Goal: Contribute content

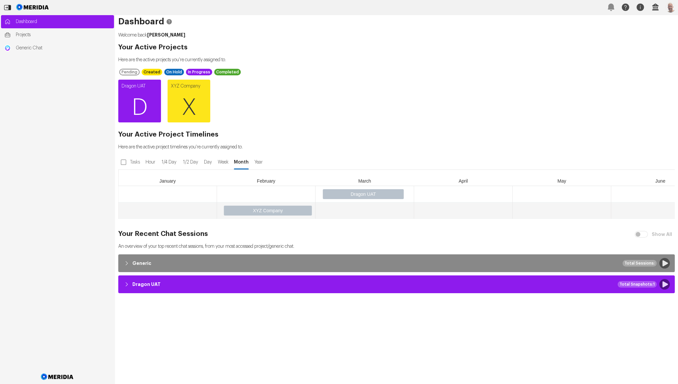
click at [134, 84] on link "Dragon UAT D" at bounding box center [139, 101] width 43 height 43
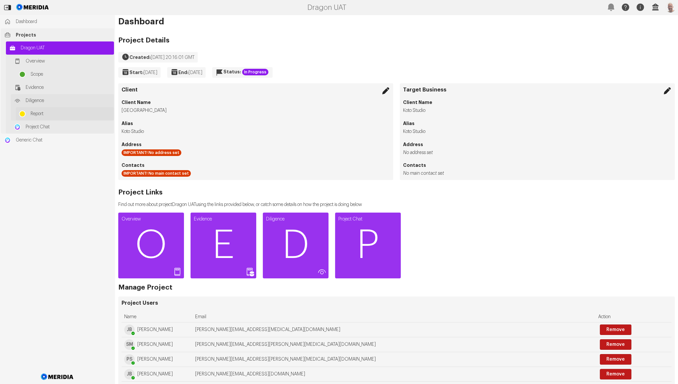
click at [69, 114] on span "Report" at bounding box center [71, 113] width 80 height 7
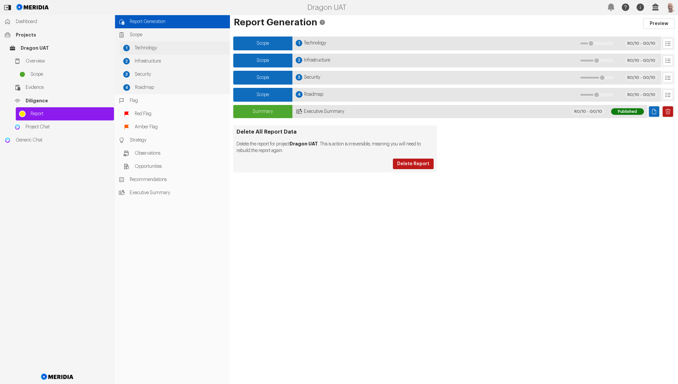
click at [150, 47] on span "Technology" at bounding box center [181, 48] width 92 height 7
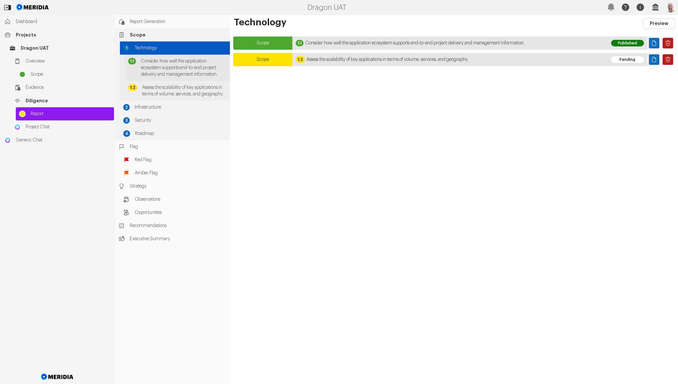
click at [152, 60] on span "Consider how well the application ecosystem supports end-to-end project deliver…" at bounding box center [184, 68] width 86 height 20
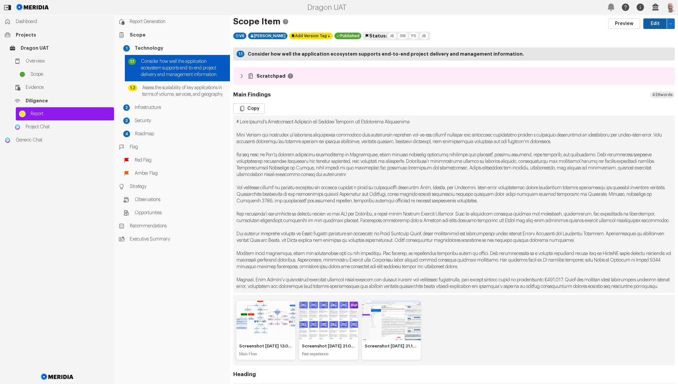
click at [644, 25] on button "Edit" at bounding box center [656, 23] width 24 height 11
select select "*******"
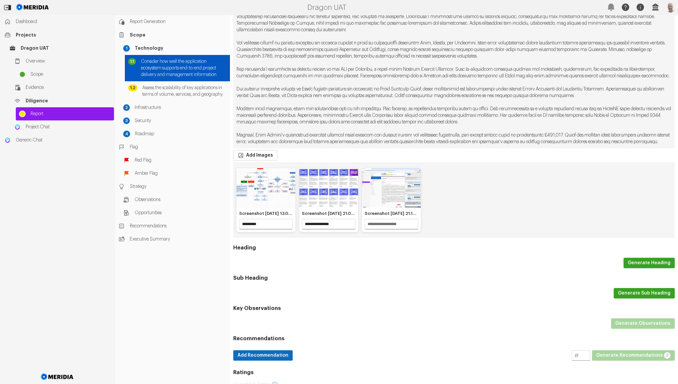
scroll to position [175, 0]
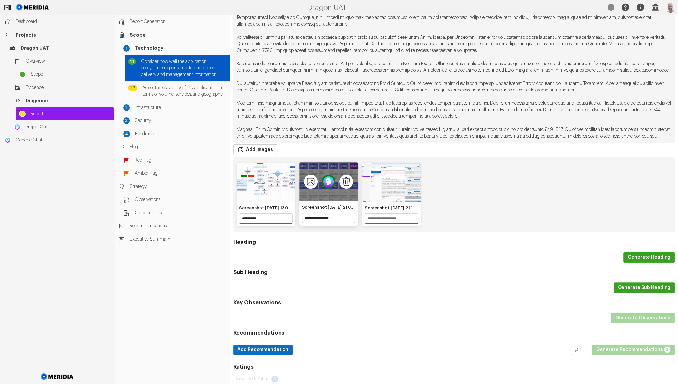
click at [329, 188] on img "2 of 3" at bounding box center [329, 182] width 14 height 14
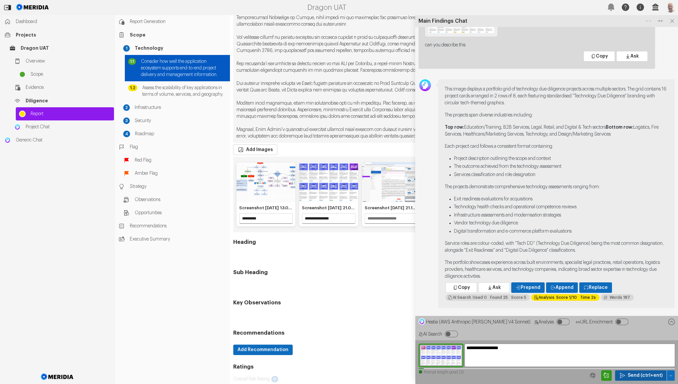
type textarea "**********"
click at [626, 372] on icon "button" at bounding box center [623, 375] width 7 height 7
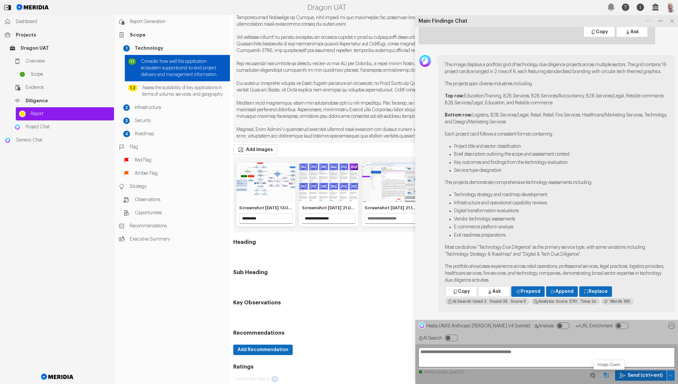
click at [609, 377] on icon "Image Query" at bounding box center [606, 375] width 7 height 7
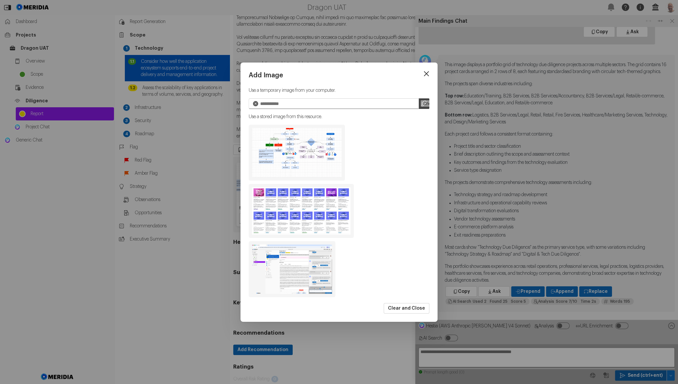
click at [317, 258] on img "Screenshot 2025-09-18 at 21.10.42.png" at bounding box center [292, 269] width 87 height 56
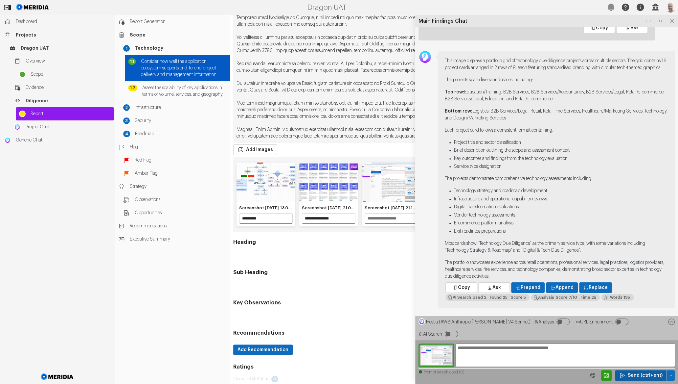
click at [611, 363] on textarea "**********" at bounding box center [566, 354] width 220 height 23
type textarea "**********"
click at [649, 379] on button "Send (ctrl+ent)" at bounding box center [641, 375] width 52 height 11
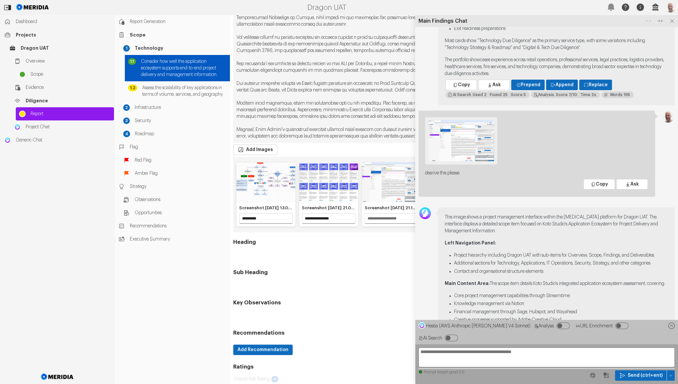
scroll to position [-132, 0]
click at [456, 139] on img at bounding box center [461, 142] width 72 height 47
click at [464, 130] on img at bounding box center [461, 142] width 72 height 47
click at [464, 132] on img at bounding box center [461, 142] width 72 height 47
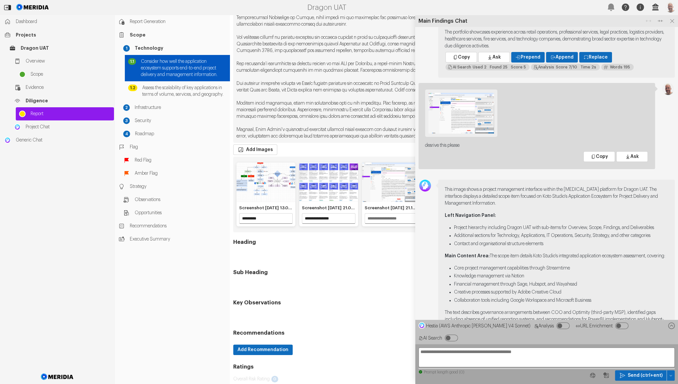
scroll to position [-143, 0]
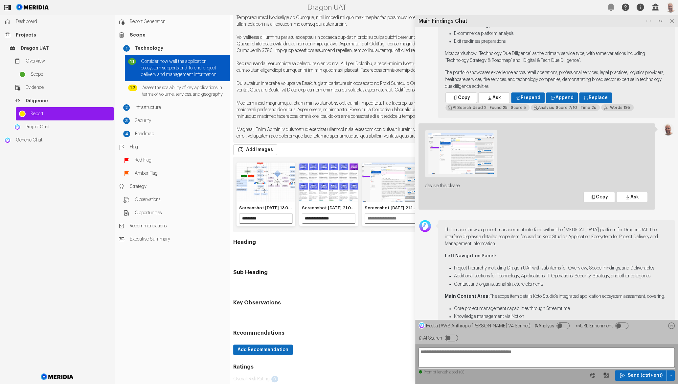
click at [464, 132] on img at bounding box center [461, 153] width 72 height 47
click at [462, 137] on img at bounding box center [461, 153] width 72 height 47
click at [457, 132] on img at bounding box center [461, 153] width 72 height 47
click at [467, 169] on div at bounding box center [536, 156] width 223 height 52
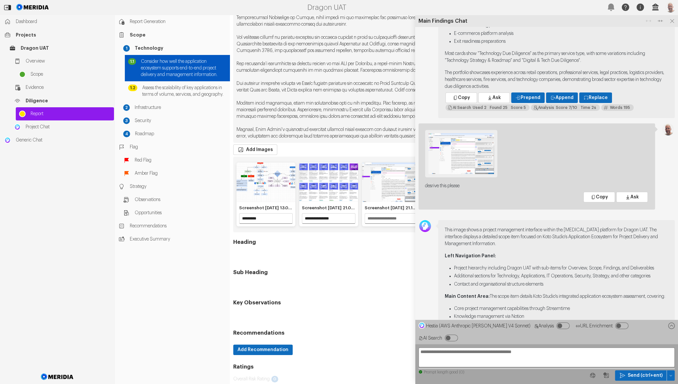
click at [467, 163] on img at bounding box center [461, 153] width 72 height 47
click at [608, 375] on icon "Image Query" at bounding box center [606, 375] width 7 height 7
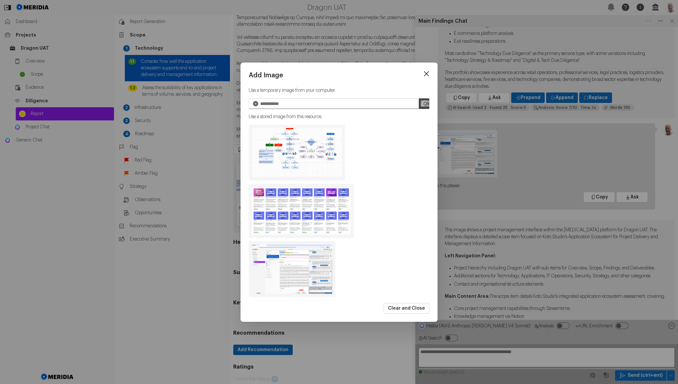
click at [422, 104] on input "file" at bounding box center [424, 103] width 11 height 11
type input "**********"
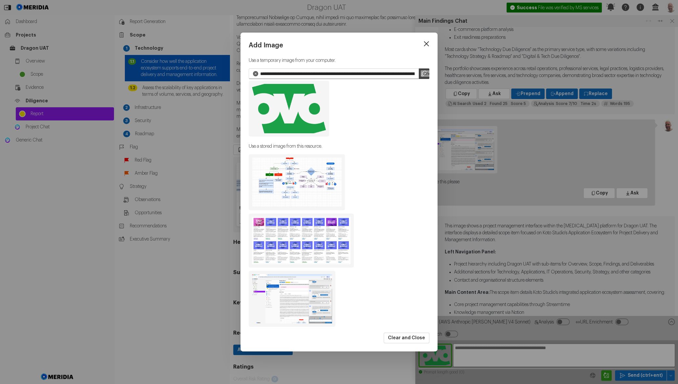
scroll to position [-147, 0]
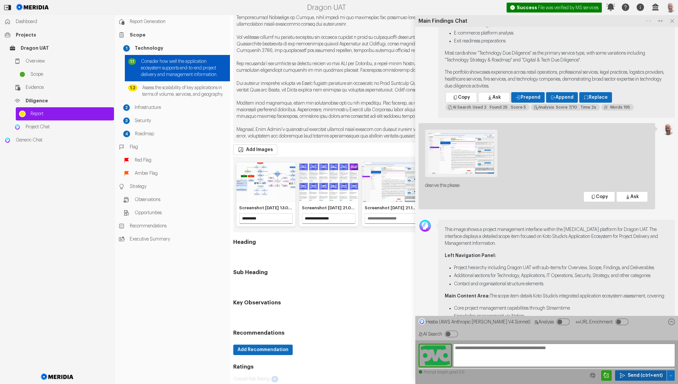
click at [641, 375] on span "Send (ctrl+ent)" at bounding box center [645, 375] width 35 height 7
click at [600, 360] on textarea "**********" at bounding box center [564, 354] width 222 height 23
type textarea "**********"
click at [639, 373] on span "Send (ctrl+ent)" at bounding box center [645, 375] width 35 height 7
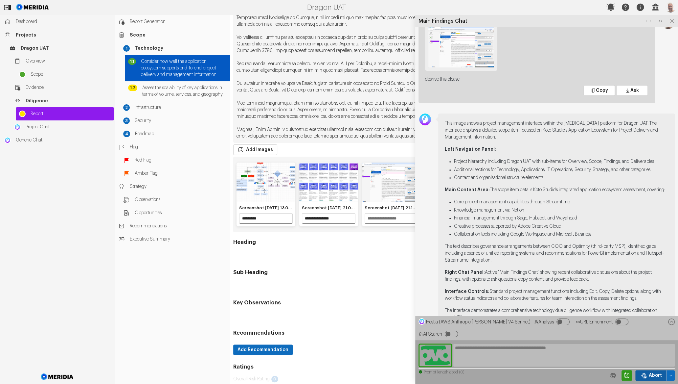
scroll to position [0, 0]
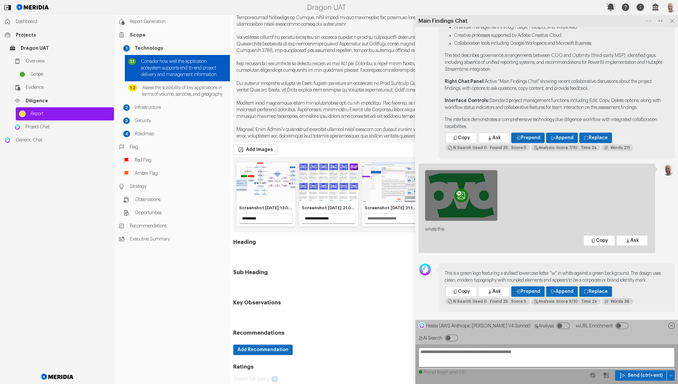
click at [460, 199] on icon "Add to resource" at bounding box center [461, 195] width 9 height 9
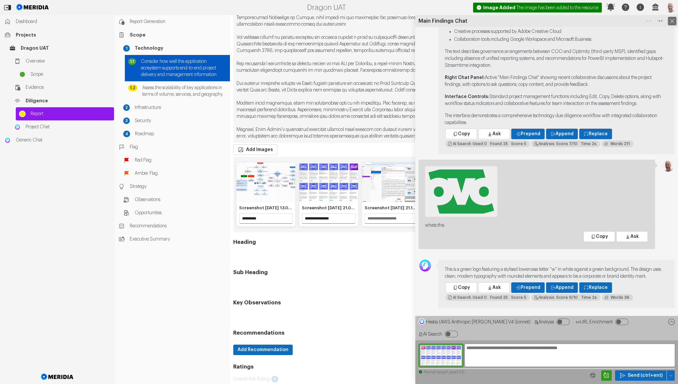
click at [669, 22] on icon at bounding box center [672, 21] width 9 height 9
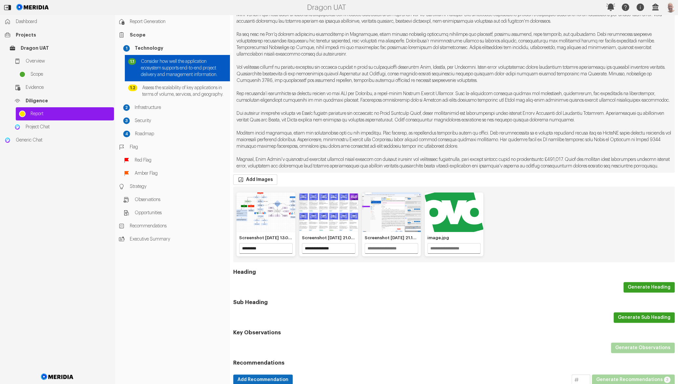
scroll to position [177, 0]
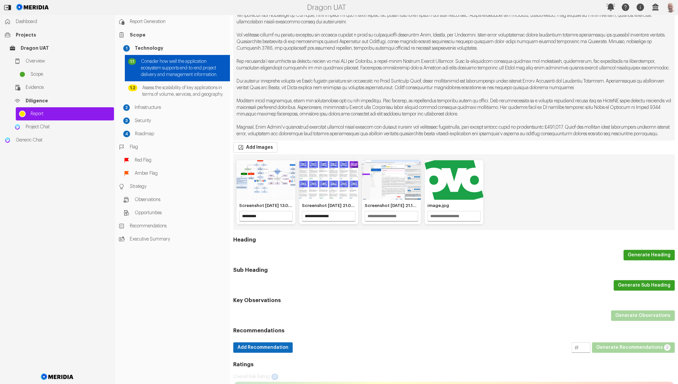
click at [583, 93] on pre at bounding box center [454, 51] width 442 height 177
click at [468, 186] on icon "Delete image" at bounding box center [472, 179] width 14 height 14
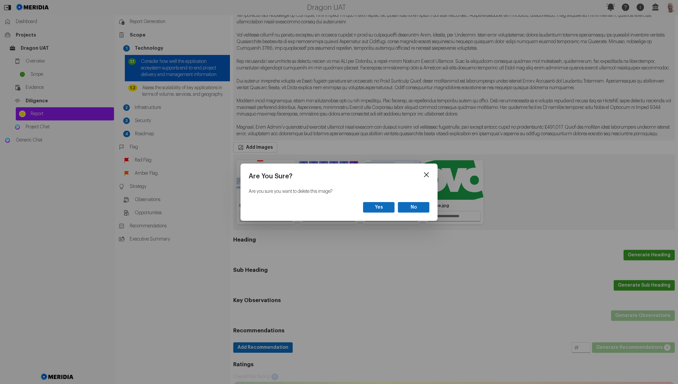
click at [532, 193] on div at bounding box center [339, 192] width 678 height 384
click at [517, 193] on div at bounding box center [339, 192] width 678 height 384
click at [387, 206] on button "Yes" at bounding box center [379, 207] width 32 height 11
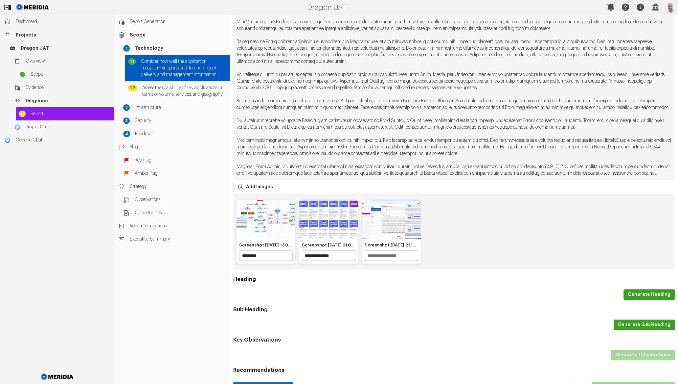
scroll to position [0, 0]
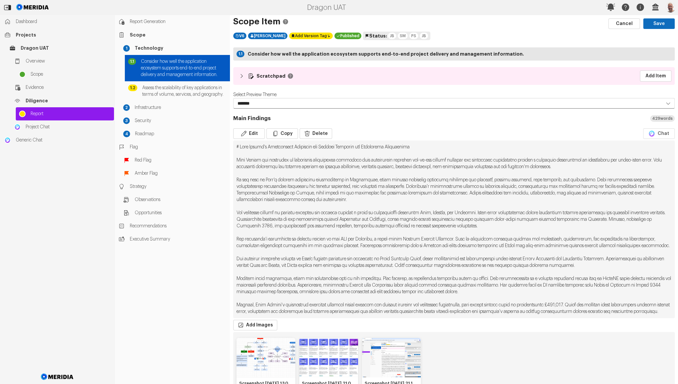
click at [670, 6] on img "button" at bounding box center [671, 7] width 11 height 11
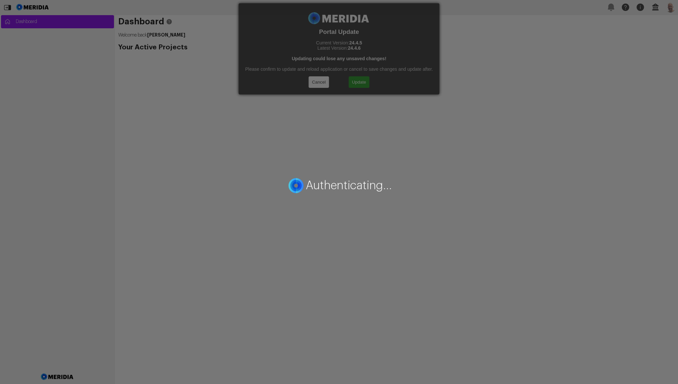
click at [359, 82] on div "Portal Update Current Version: 24.4.5 Latest Version: 24.4.6 Updating could los…" at bounding box center [339, 192] width 678 height 384
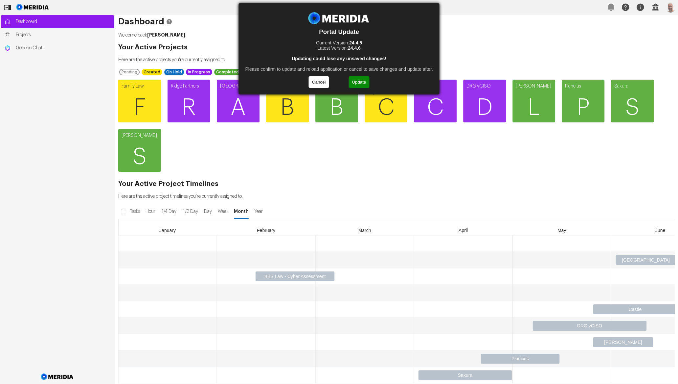
click at [360, 83] on button "Update" at bounding box center [359, 82] width 21 height 12
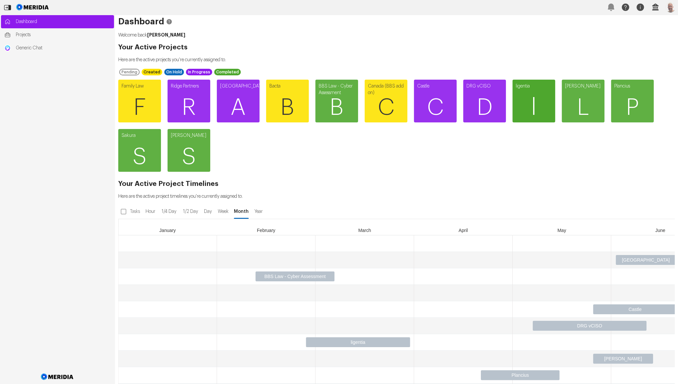
click at [530, 105] on span "l" at bounding box center [534, 107] width 43 height 39
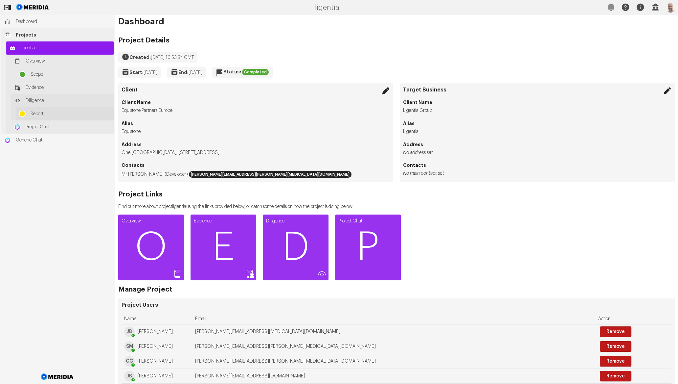
click at [61, 109] on link "Report" at bounding box center [65, 113] width 98 height 13
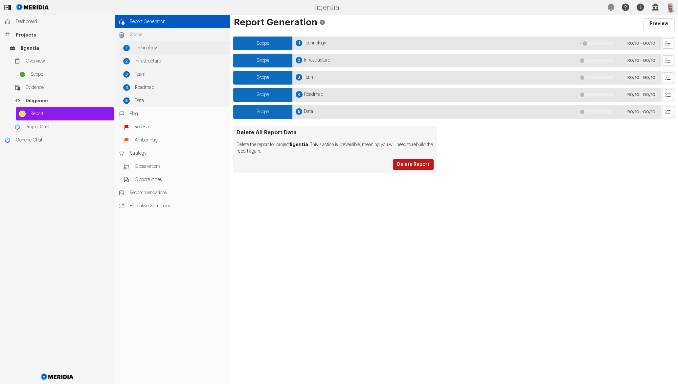
click at [142, 51] on span "Technology" at bounding box center [181, 48] width 92 height 7
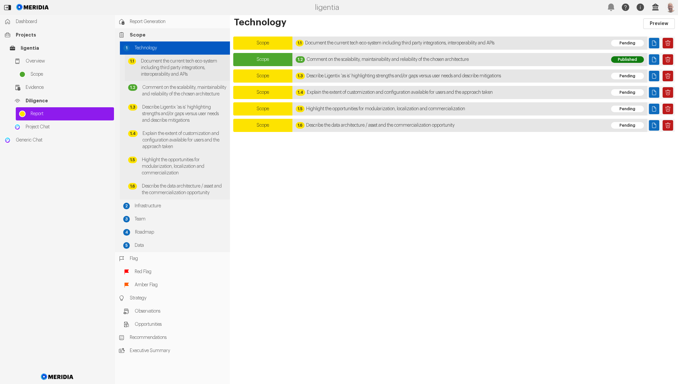
click at [147, 59] on span "Document the current tech eco-system including third party integrations, intero…" at bounding box center [184, 68] width 86 height 20
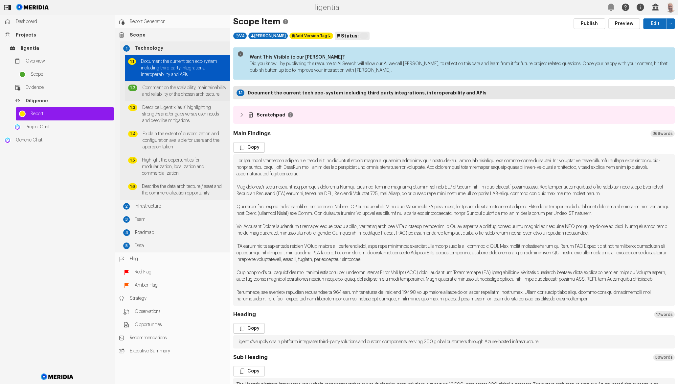
click at [150, 82] on div "1.2 Comment on the scalability, maintainability and reliability of the chosen a…" at bounding box center [177, 91] width 105 height 20
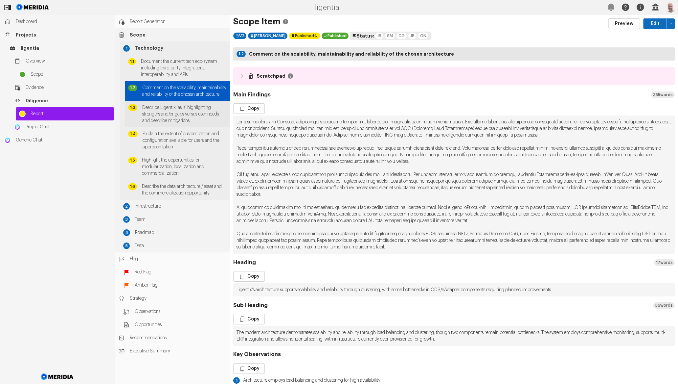
click at [152, 112] on span "Describe Ligentix 'as is' highlighting strengths and/or gaps versus user needs …" at bounding box center [184, 114] width 84 height 20
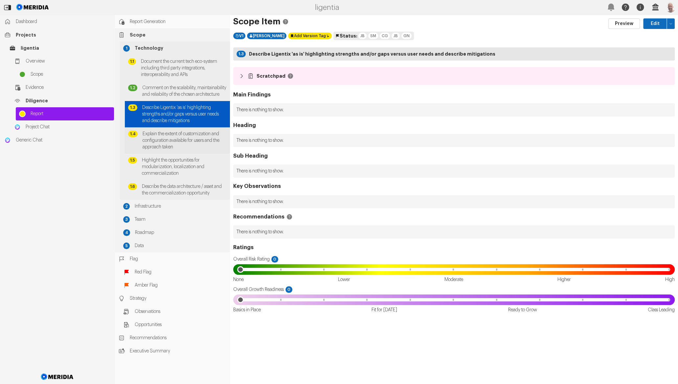
click at [153, 138] on span "Explain the extent of customization and configuration available for users and t…" at bounding box center [185, 140] width 84 height 20
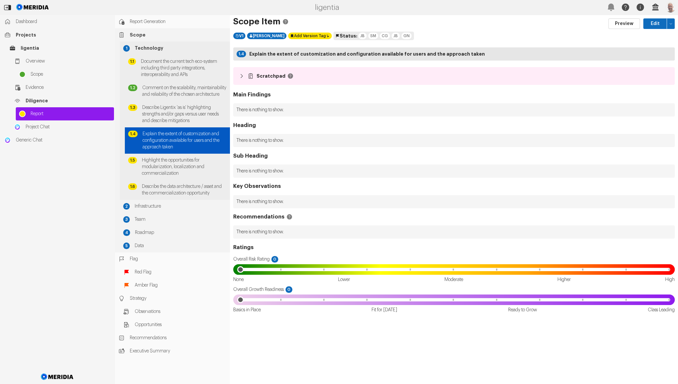
click at [156, 153] on div "1.4 Explain the extent of customization and configuration available for users a…" at bounding box center [177, 140] width 105 height 26
click at [157, 167] on span "Highlight the opportunities for modularization, localization and commercializat…" at bounding box center [184, 167] width 85 height 20
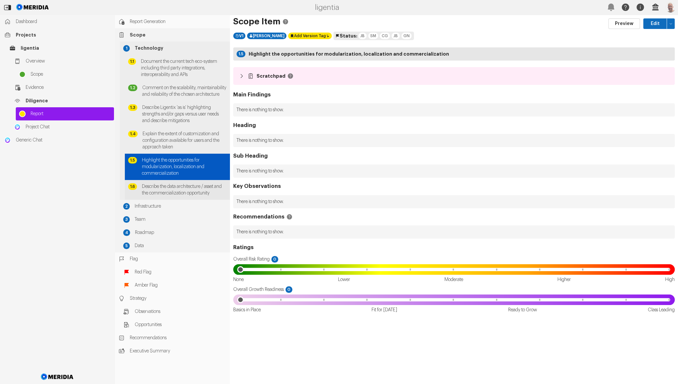
click at [158, 193] on span "Describe the data architecture / asset and the commercialization opportunity" at bounding box center [184, 189] width 85 height 13
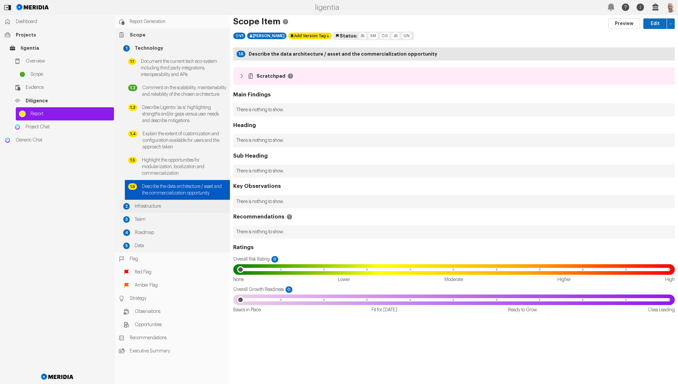
click at [161, 209] on span "Infrastructure" at bounding box center [181, 206] width 92 height 7
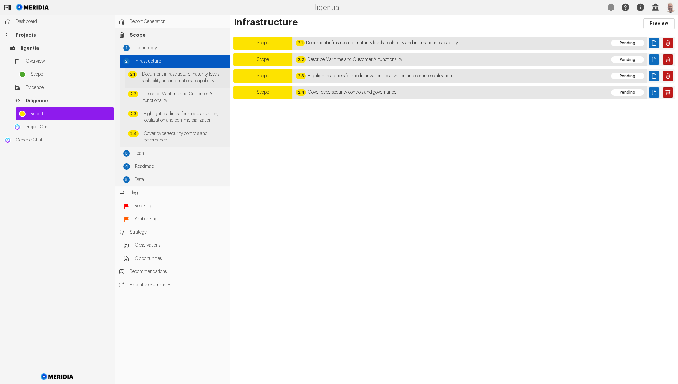
click at [171, 77] on span "Document infrastructure maturity levels, scalability and international capabili…" at bounding box center [184, 77] width 85 height 13
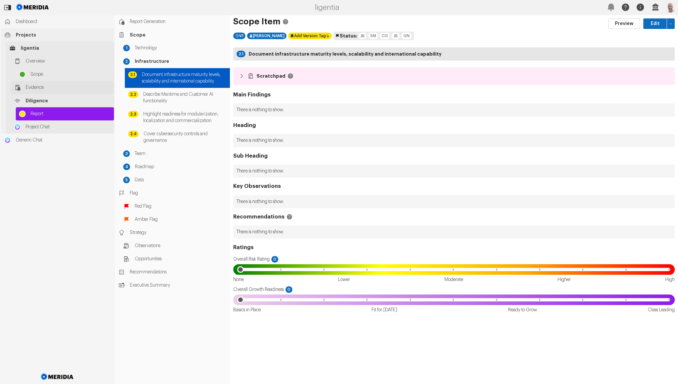
click at [71, 91] on link "Evidence" at bounding box center [62, 87] width 103 height 13
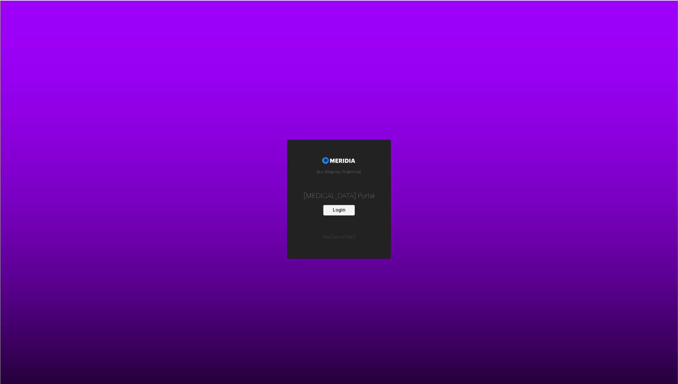
click at [346, 205] on button "Login" at bounding box center [339, 210] width 32 height 11
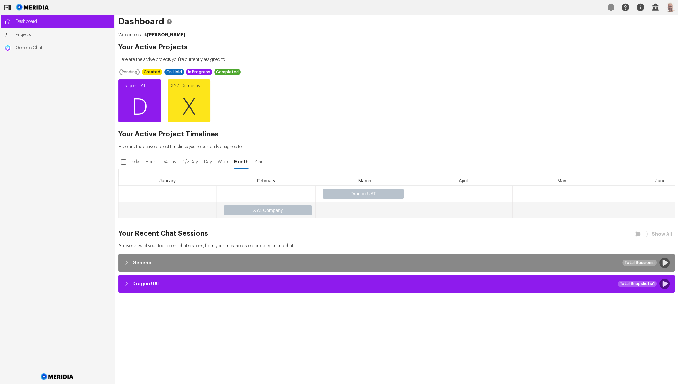
click at [153, 115] on span "D" at bounding box center [139, 107] width 43 height 39
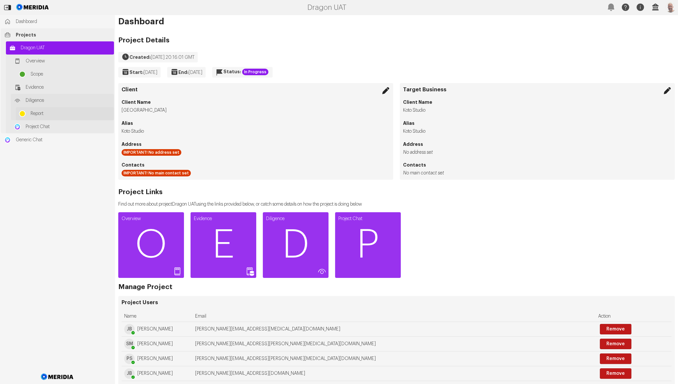
click at [54, 112] on span "Report" at bounding box center [71, 113] width 80 height 7
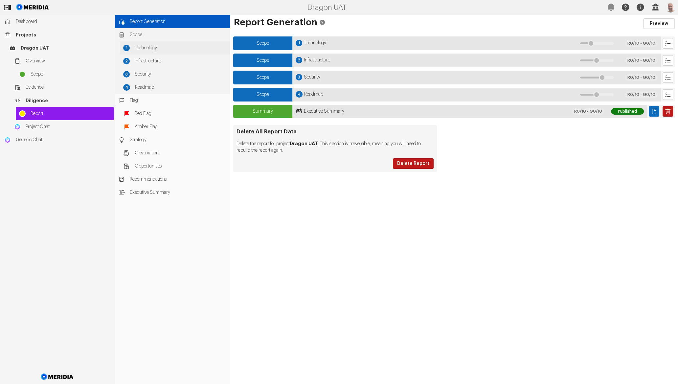
click at [160, 52] on div "1 Technology" at bounding box center [175, 47] width 110 height 13
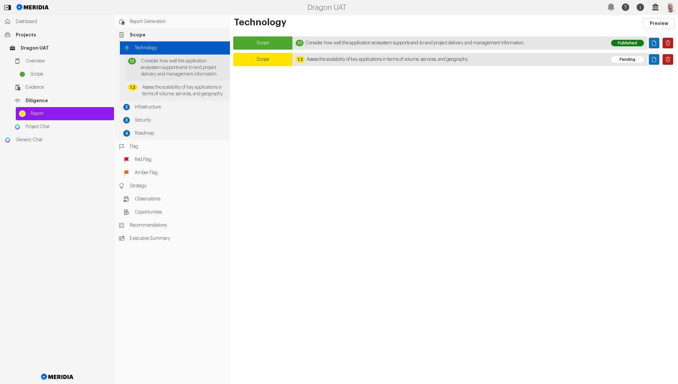
click at [173, 58] on div "1.1 Consider how well the application ecosystem supports end-to-end project del…" at bounding box center [177, 68] width 105 height 26
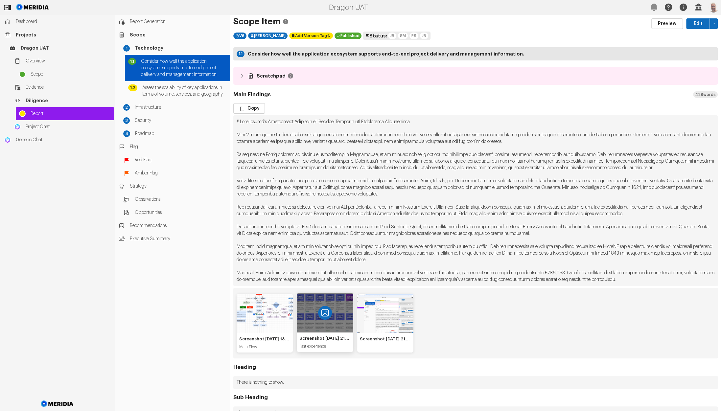
click at [324, 314] on icon "View image" at bounding box center [325, 313] width 14 height 14
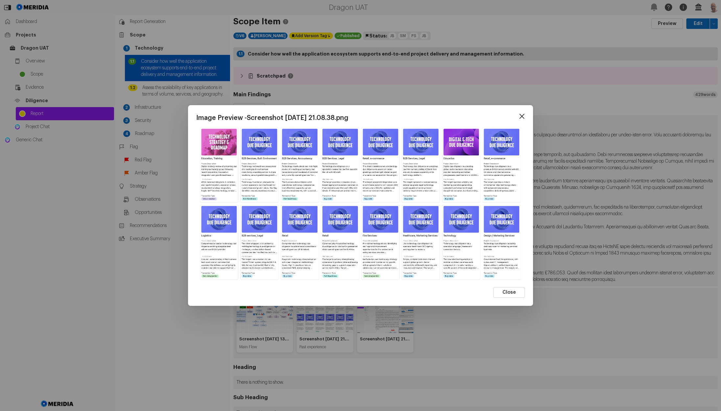
click at [522, 118] on icon at bounding box center [522, 116] width 10 height 10
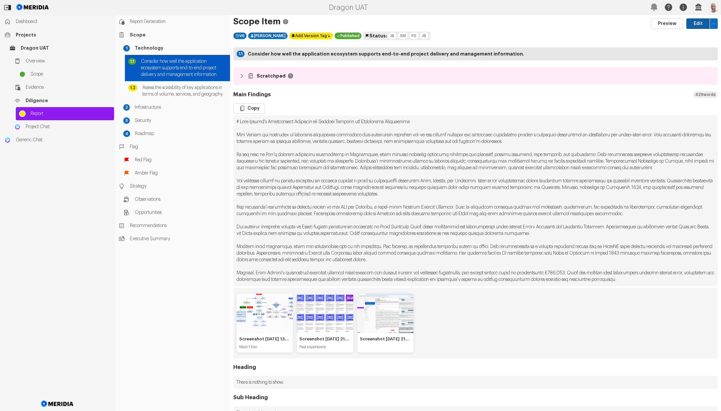
click at [678, 25] on button "Edit" at bounding box center [698, 23] width 24 height 11
select select "*******"
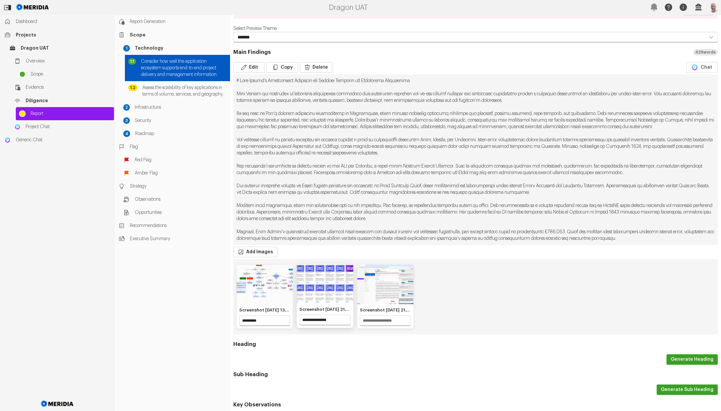
scroll to position [73, 0]
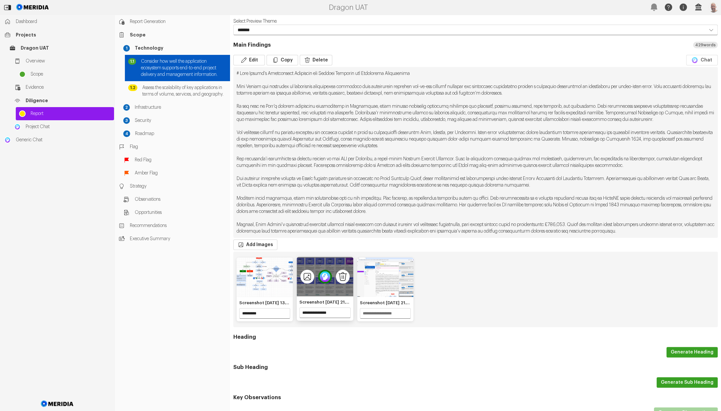
click at [325, 278] on img "2 of 3" at bounding box center [325, 277] width 14 height 14
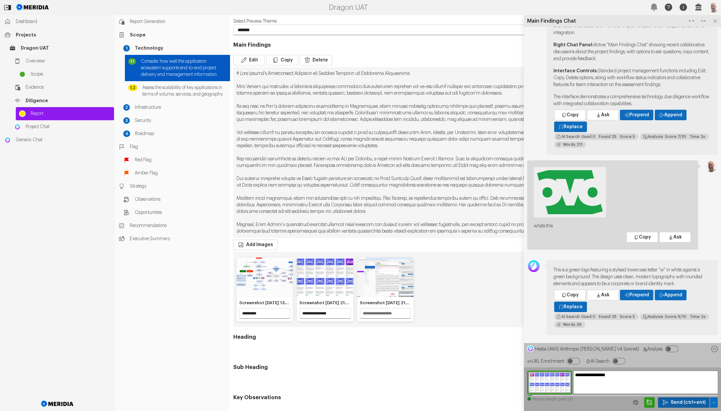
type textarea "**********"
click at [677, 384] on span "Send (ctrl+ent)" at bounding box center [688, 402] width 35 height 7
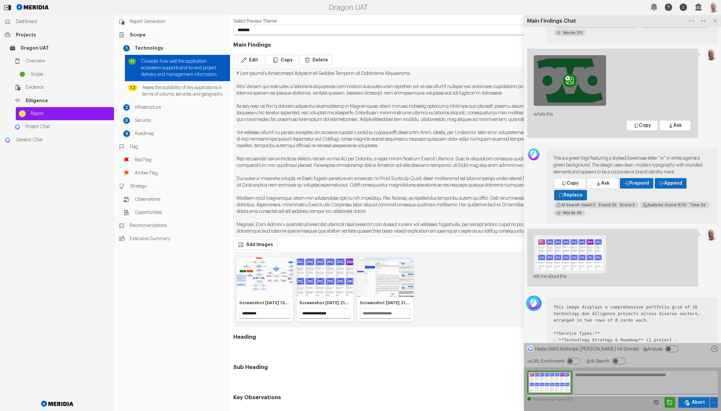
click at [573, 76] on icon "Add to resource" at bounding box center [570, 81] width 14 height 14
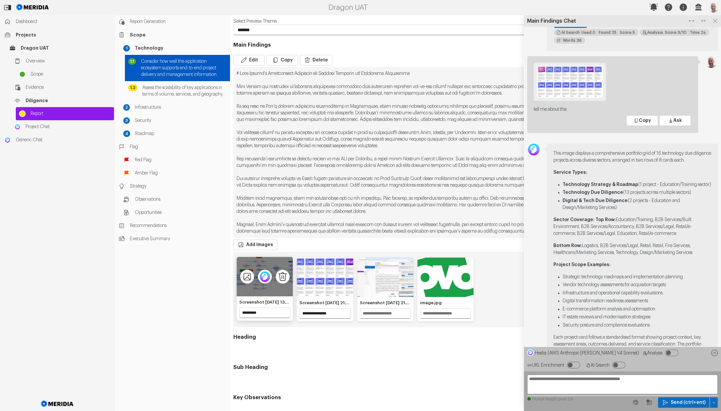
scroll to position [73, 0]
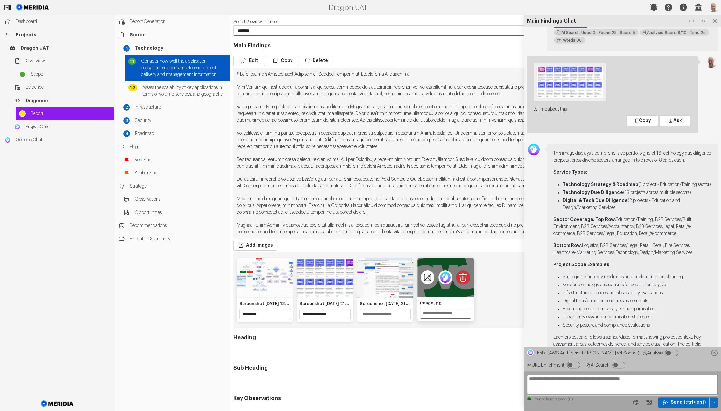
click at [462, 279] on icon "Delete image" at bounding box center [463, 277] width 14 height 14
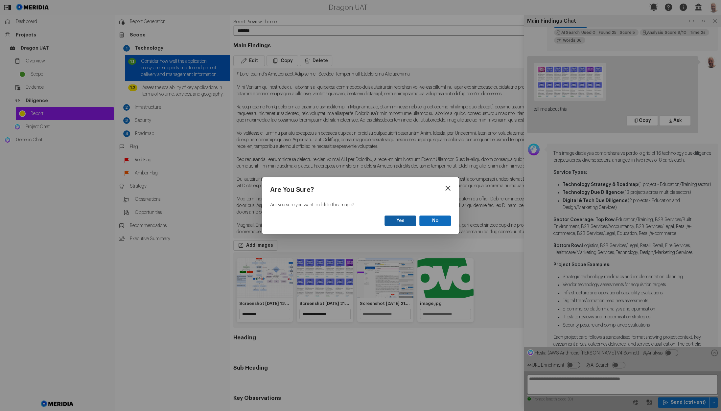
click at [409, 224] on button "Yes" at bounding box center [401, 221] width 32 height 11
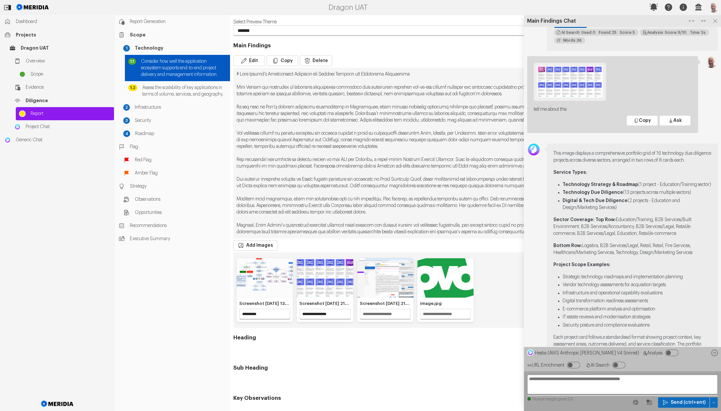
scroll to position [-106, 0]
